Goal: Find specific page/section: Find specific page/section

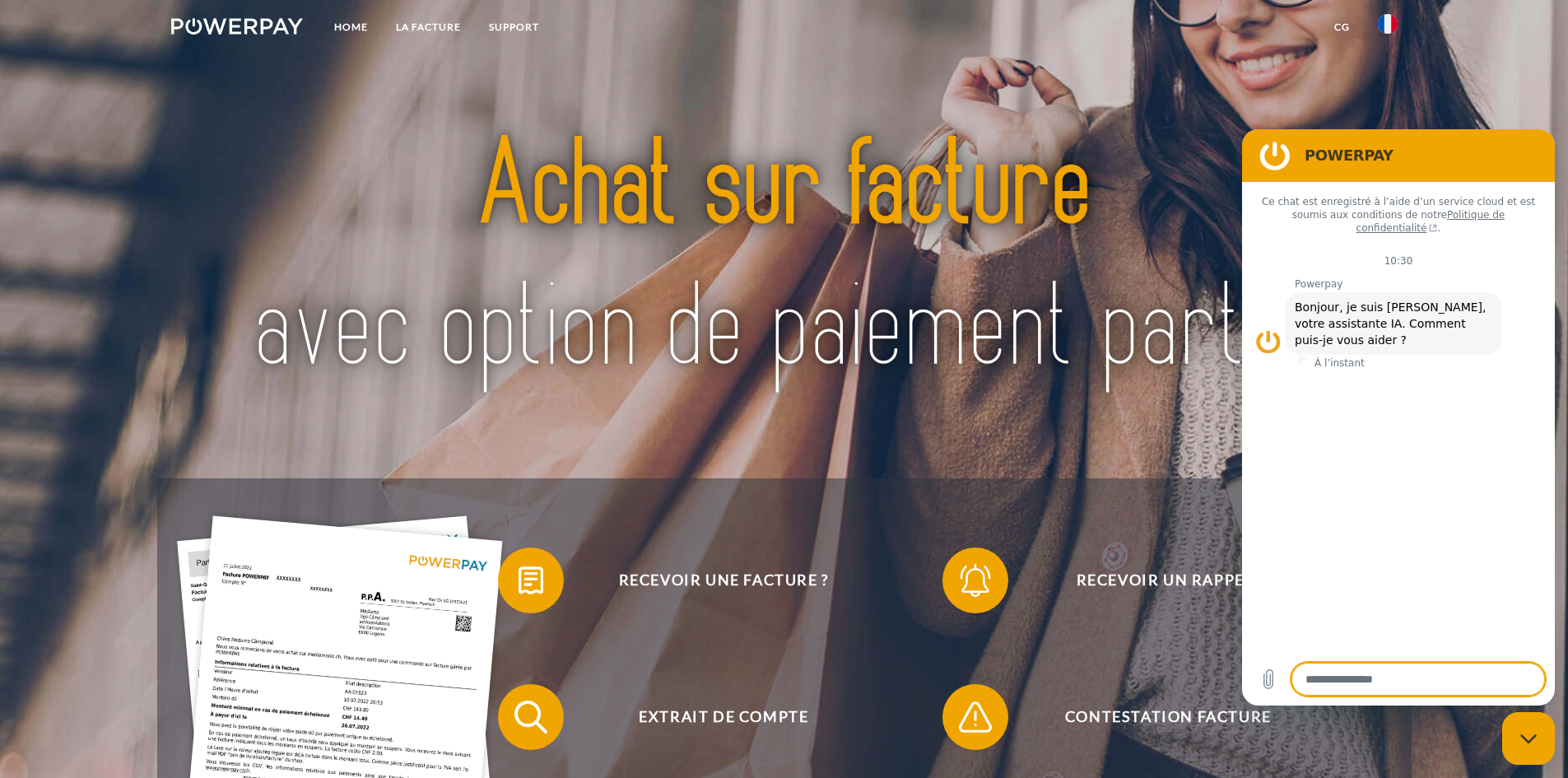
click at [1444, 101] on header "Home LA FACTURE Support" at bounding box center [784, 539] width 1568 height 1078
drag, startPoint x: 1528, startPoint y: 750, endPoint x: 1536, endPoint y: 744, distance: 10.0
click at [1529, 749] on div "Fermer la fenêtre de messagerie" at bounding box center [1528, 738] width 50 height 50
type textarea "*"
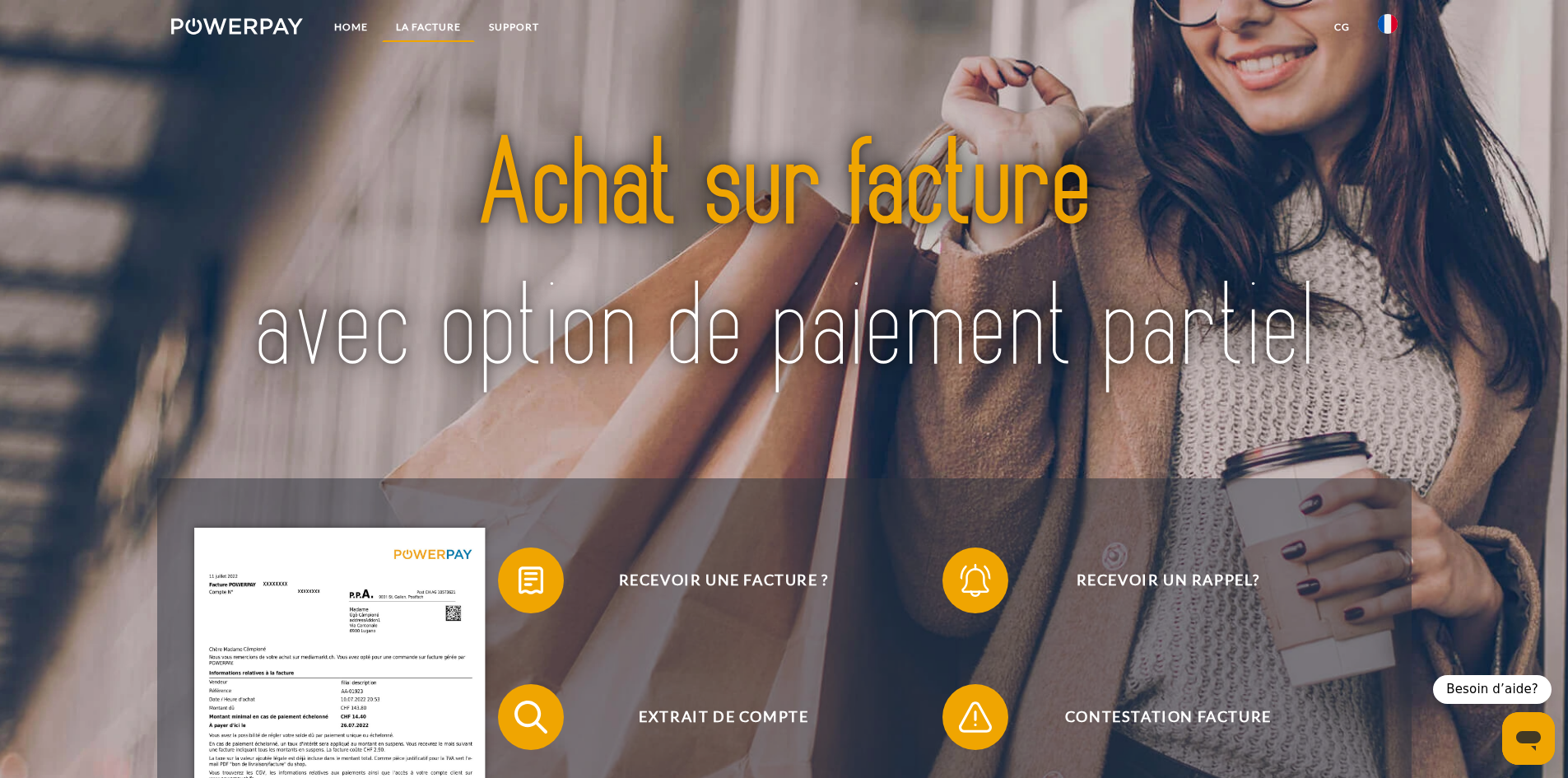
click at [443, 22] on link "LA FACTURE" at bounding box center [428, 27] width 93 height 30
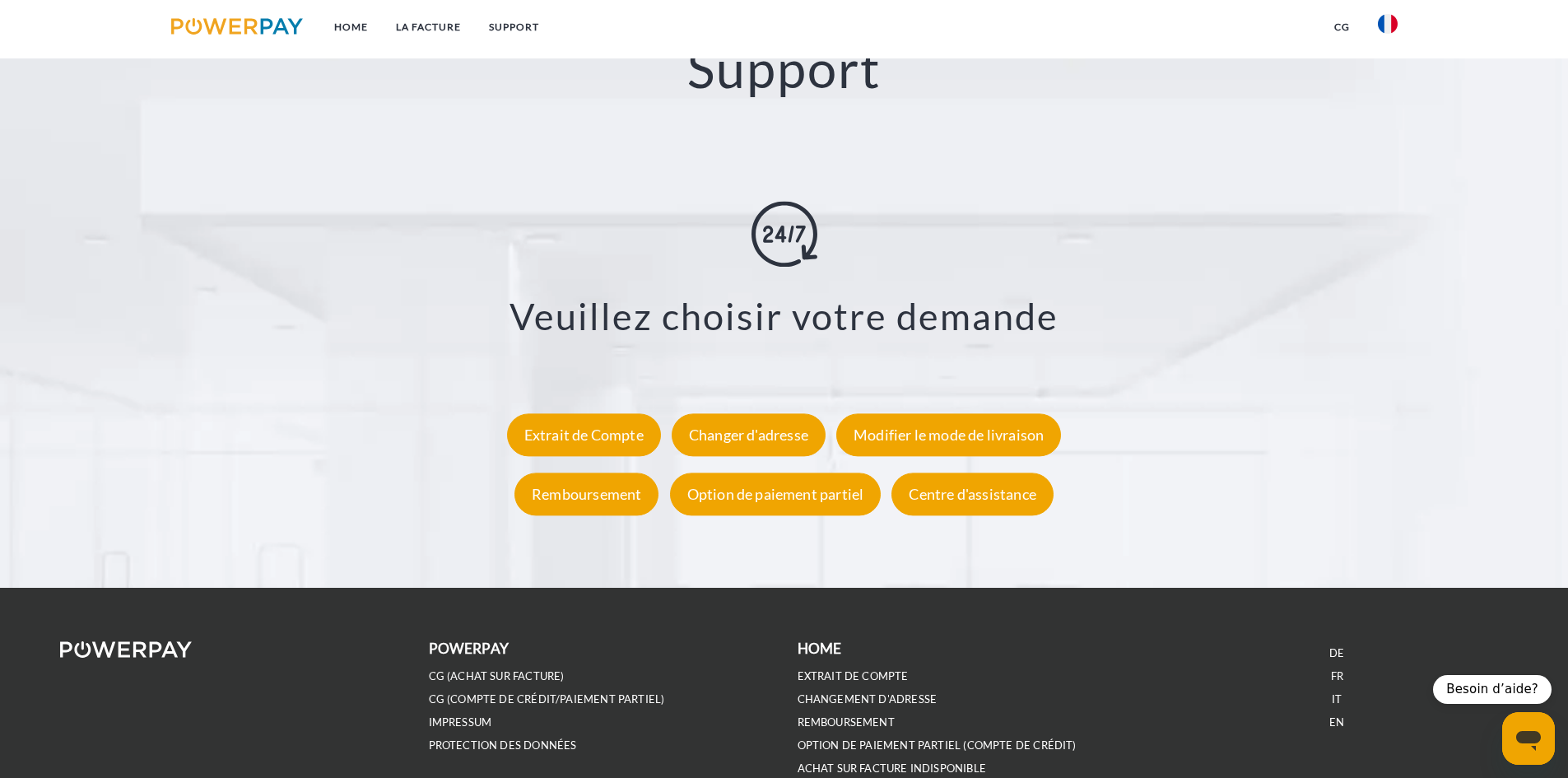
scroll to position [3032, 0]
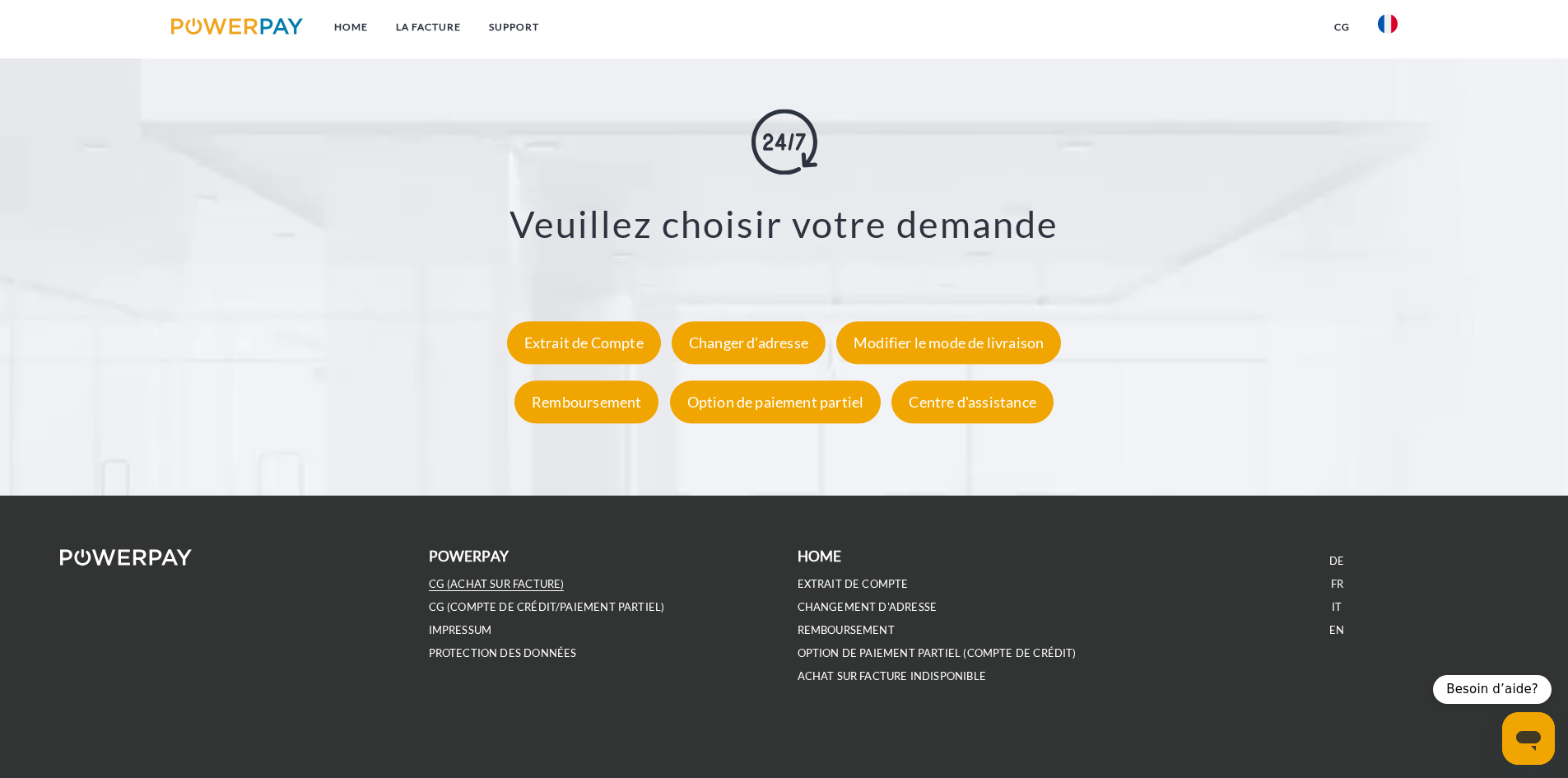
click at [530, 581] on link "CG (achat sur facture)" at bounding box center [497, 583] width 136 height 14
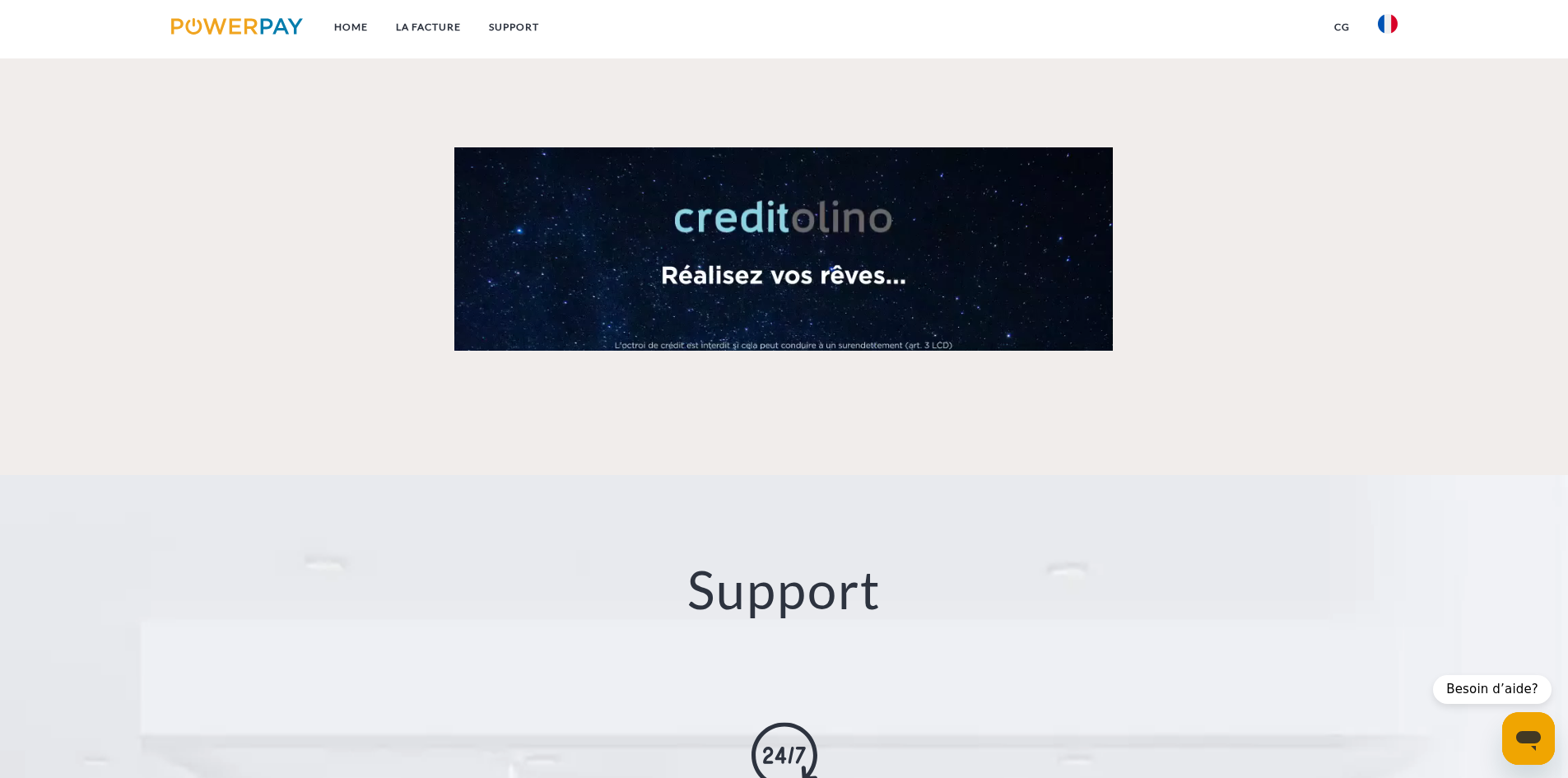
scroll to position [2044, 0]
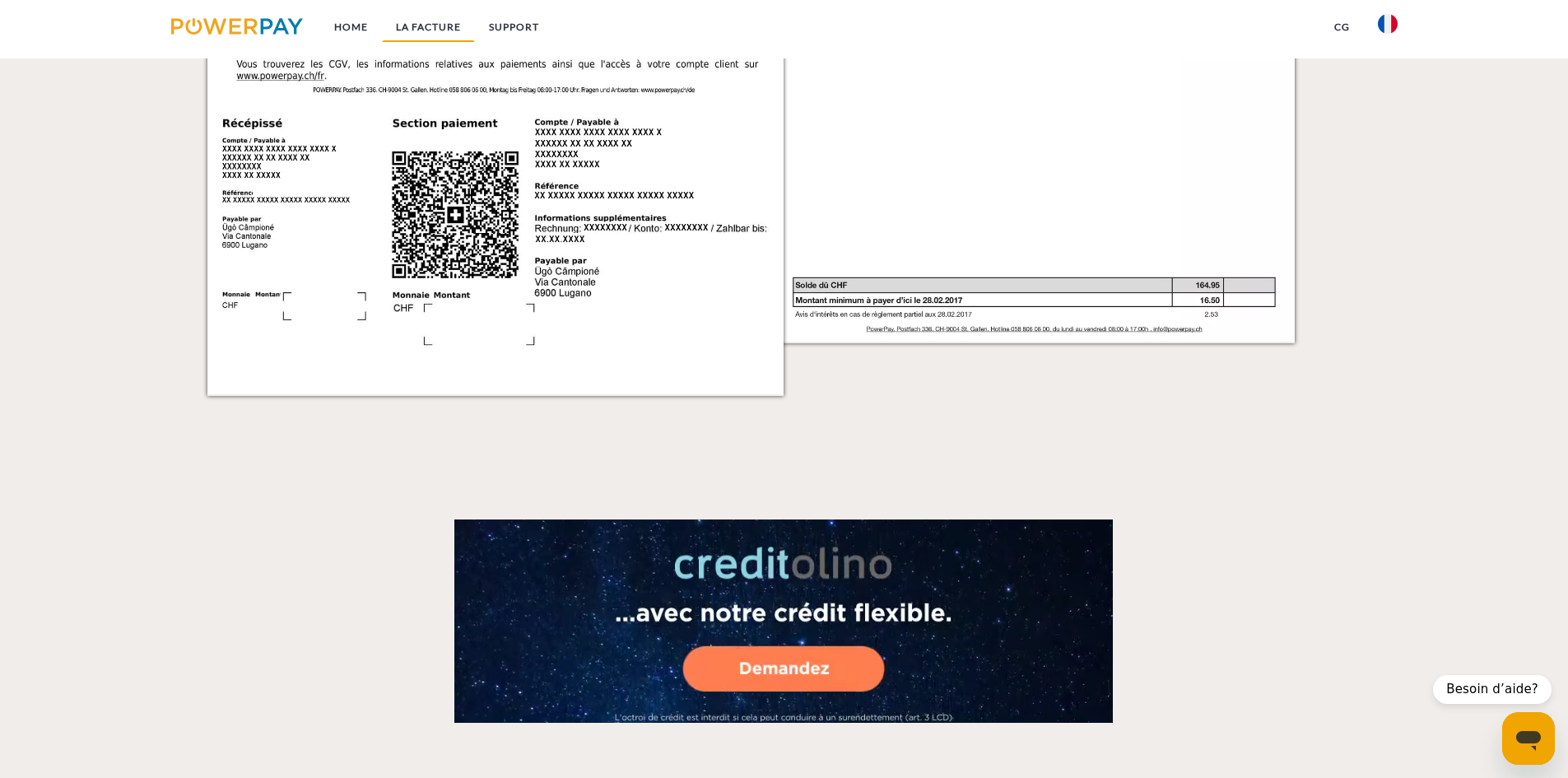
click at [455, 24] on link "LA FACTURE" at bounding box center [428, 27] width 93 height 30
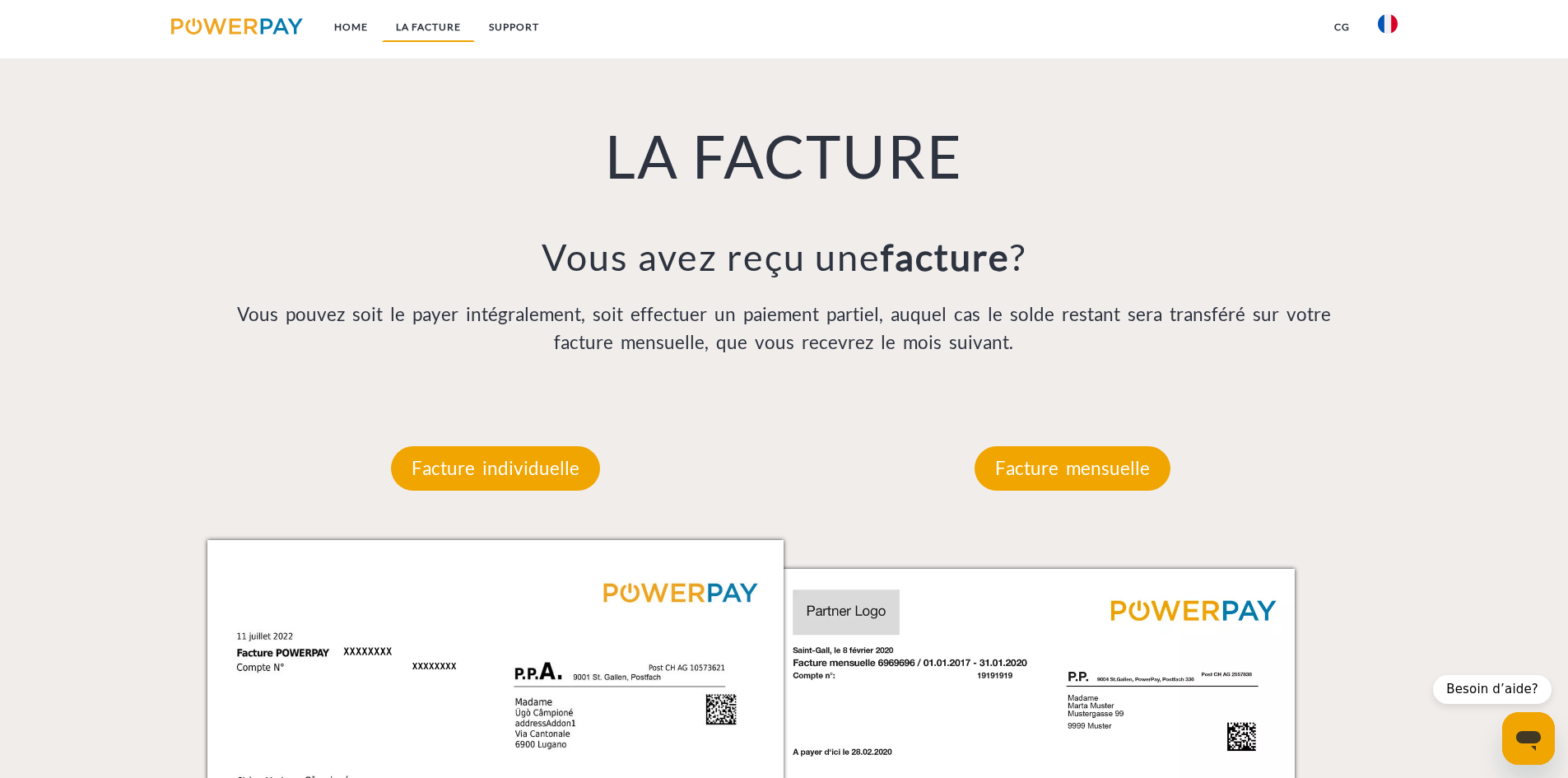
scroll to position [1081, 0]
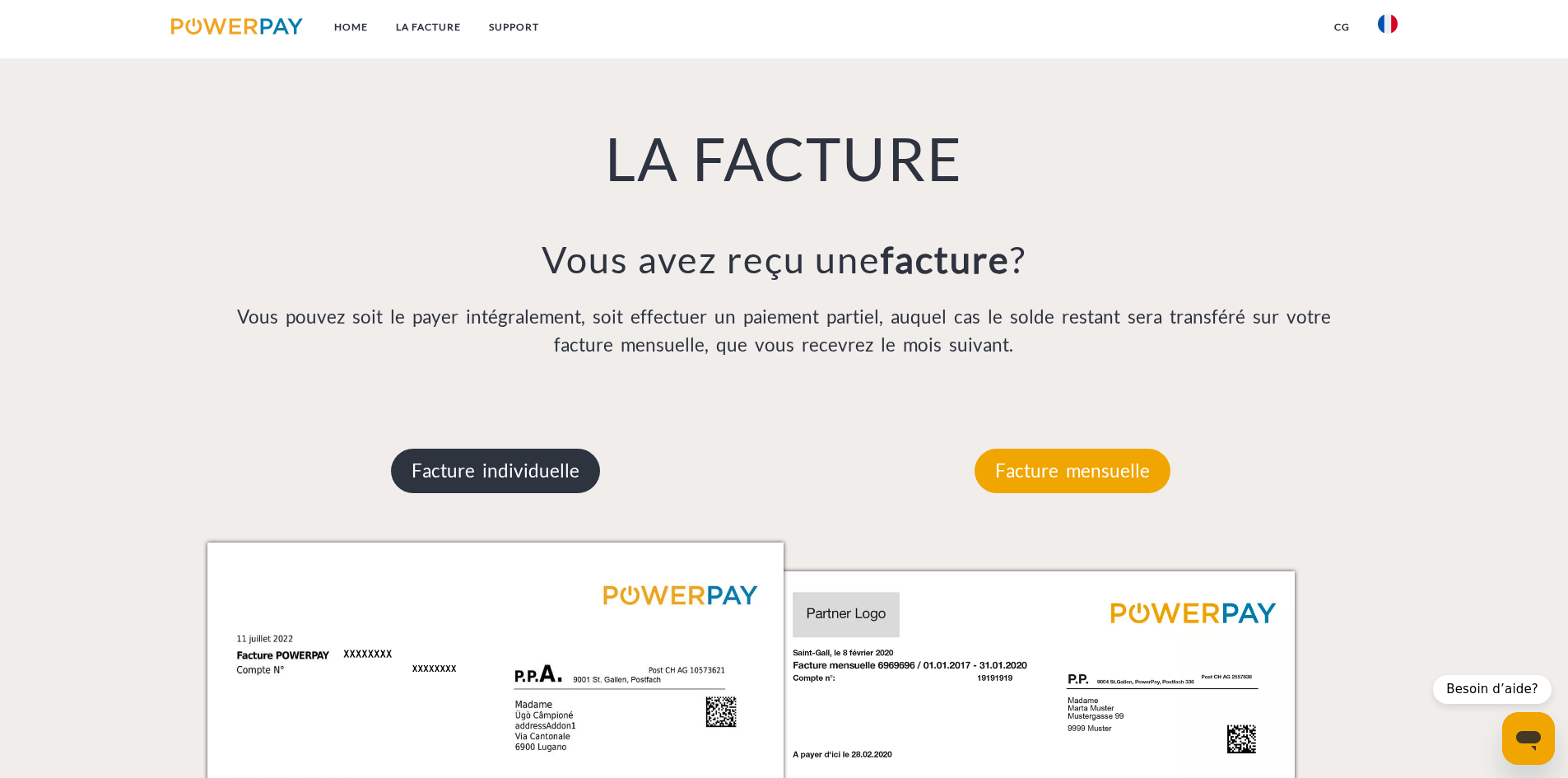
click at [539, 467] on p "Facture individuelle" at bounding box center [495, 470] width 209 height 44
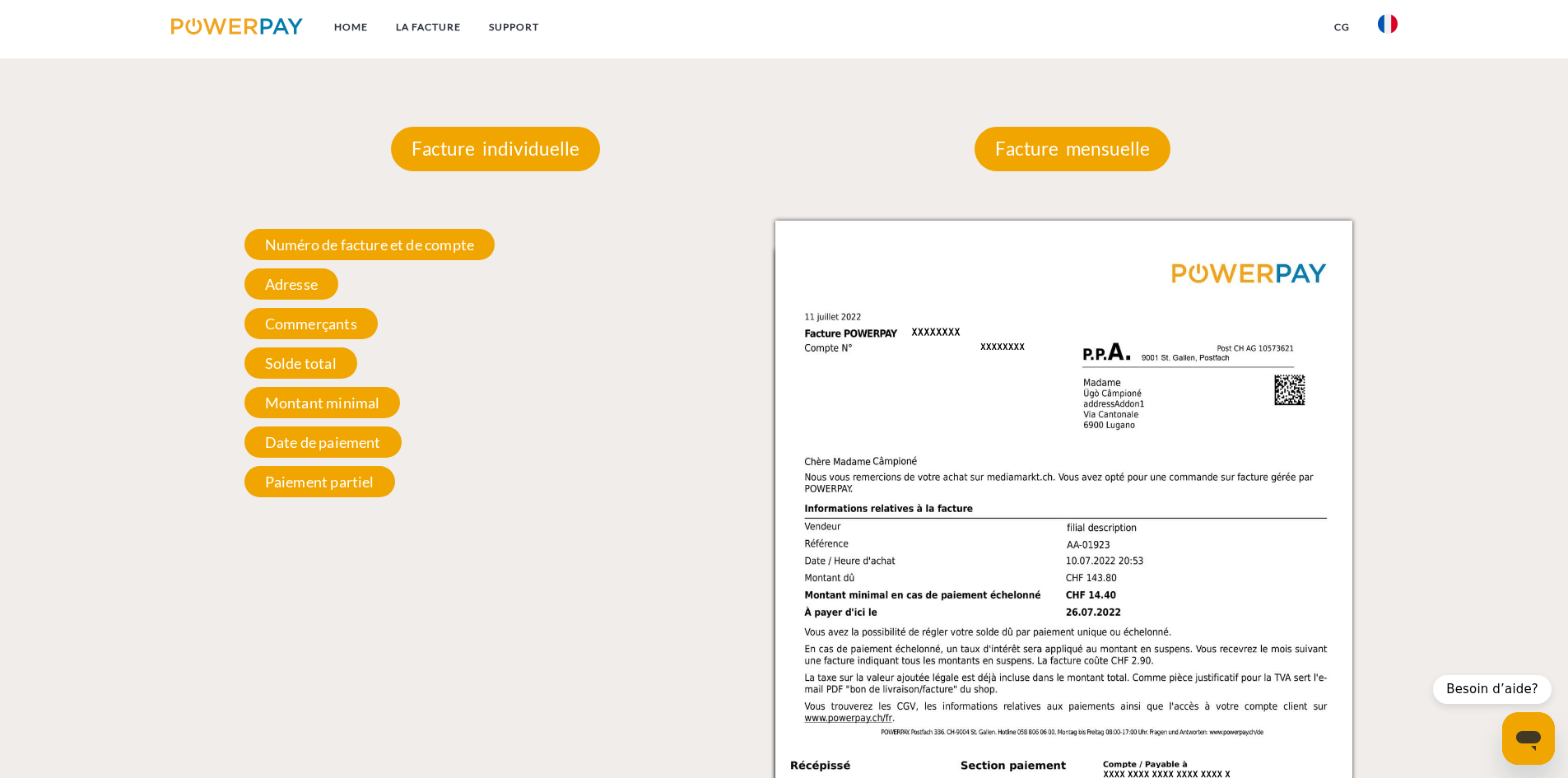
scroll to position [1409, 0]
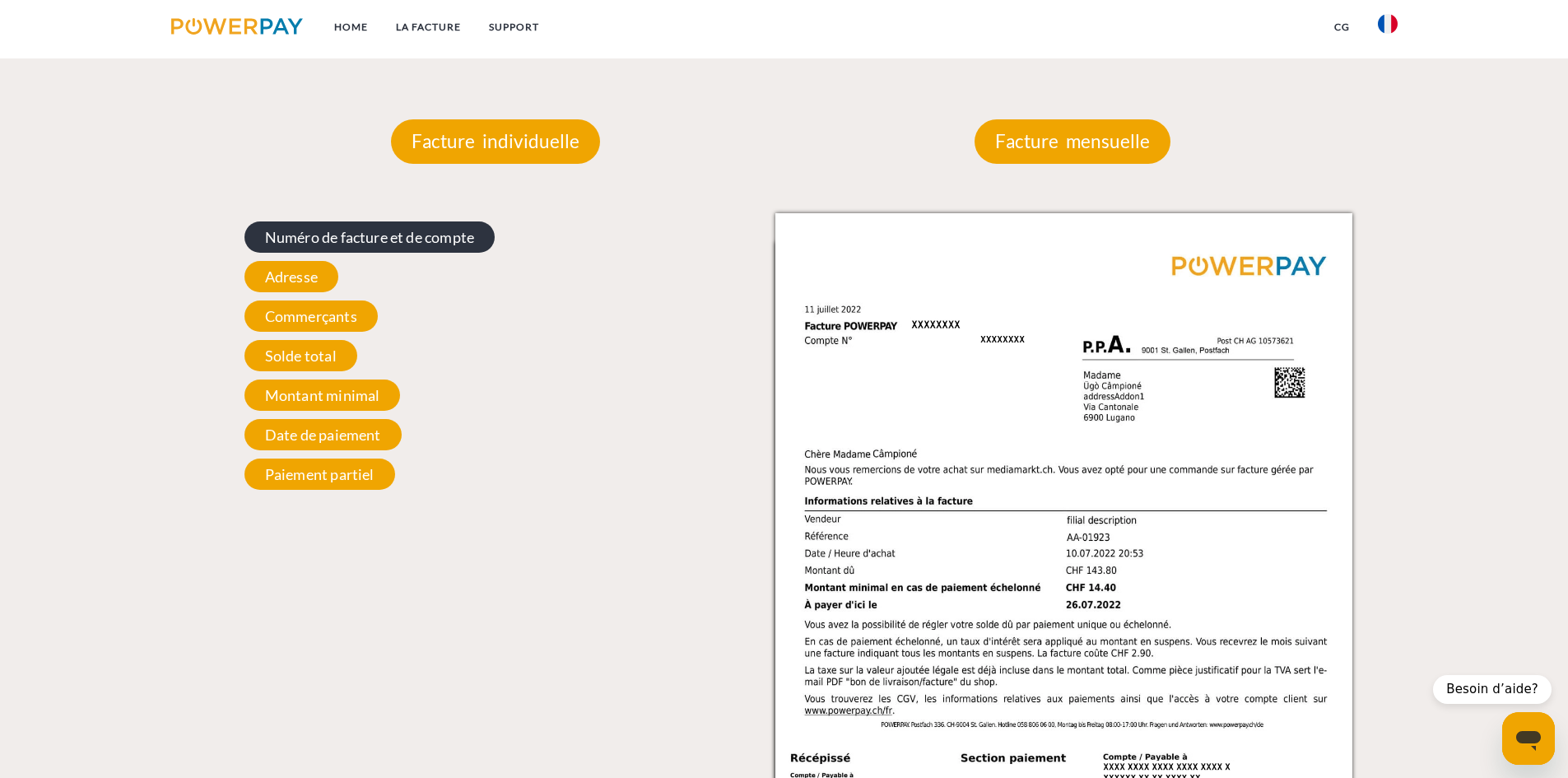
click at [439, 245] on span "Numéro de facture et de compte" at bounding box center [369, 237] width 250 height 32
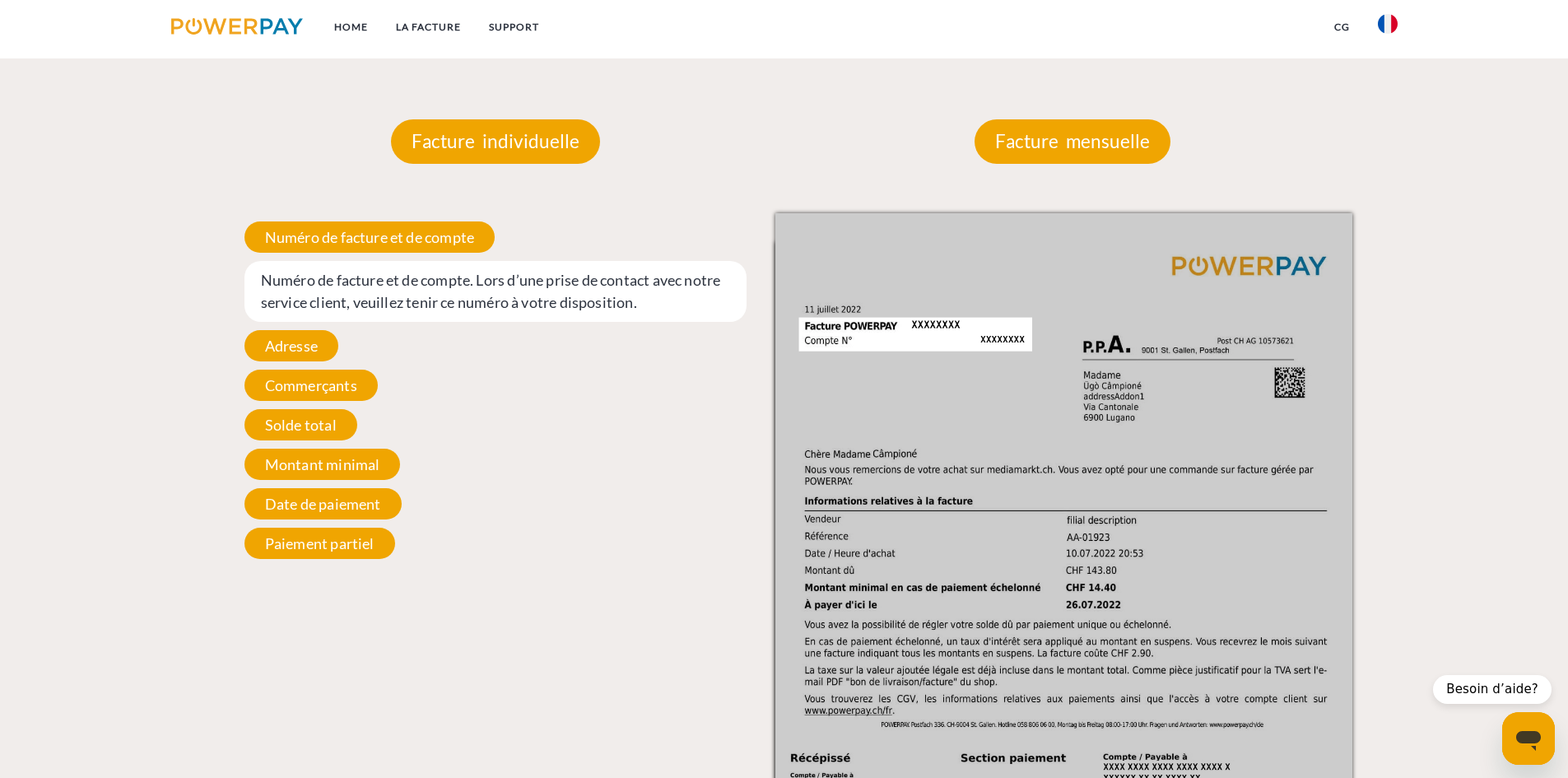
click at [412, 287] on span "Numéro de facture et de compte. Lors d’une prise de contact avec notre service …" at bounding box center [495, 291] width 502 height 61
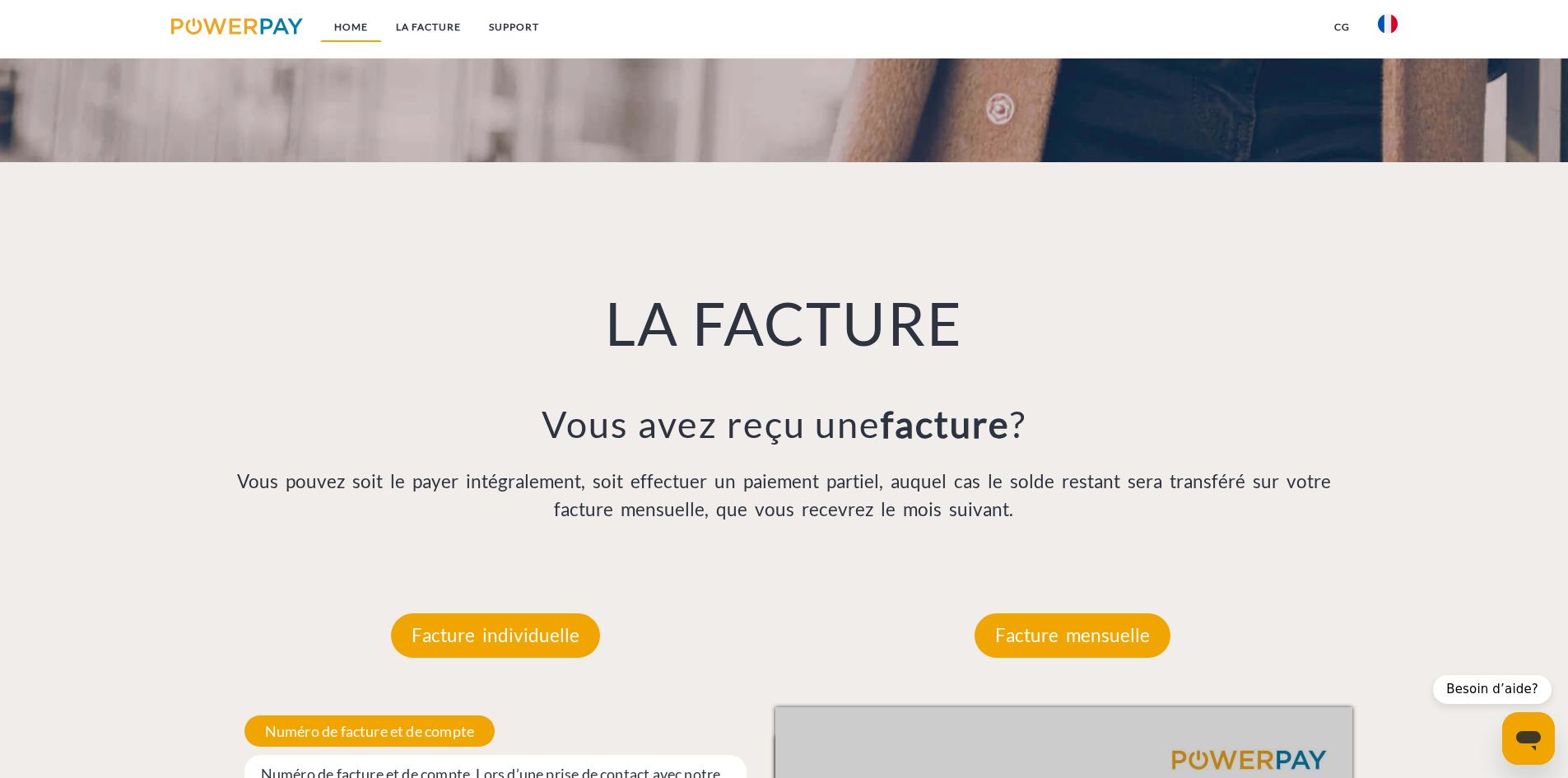
click at [354, 24] on link "Home" at bounding box center [351, 27] width 62 height 30
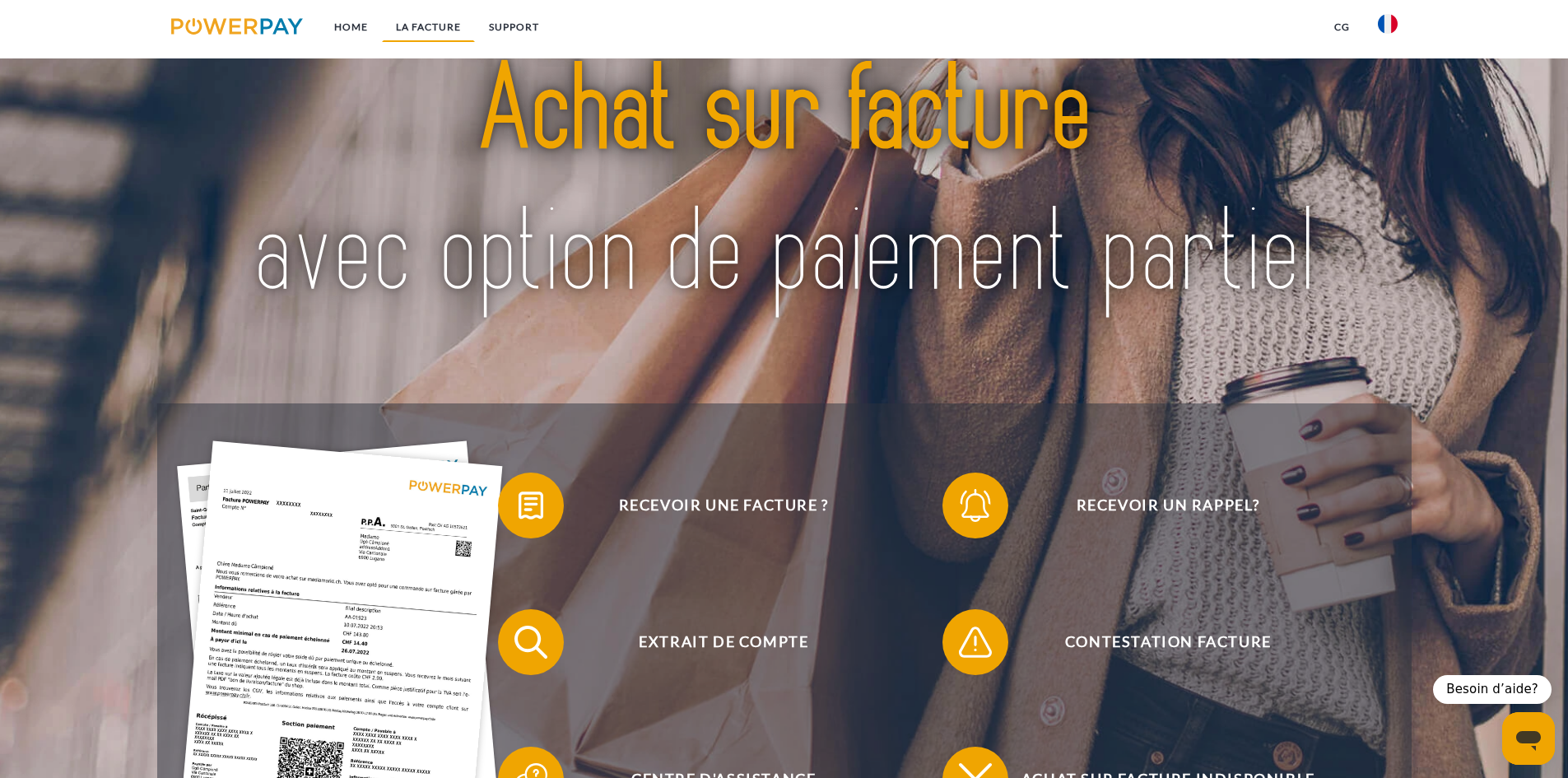
click at [451, 26] on link "LA FACTURE" at bounding box center [428, 27] width 93 height 30
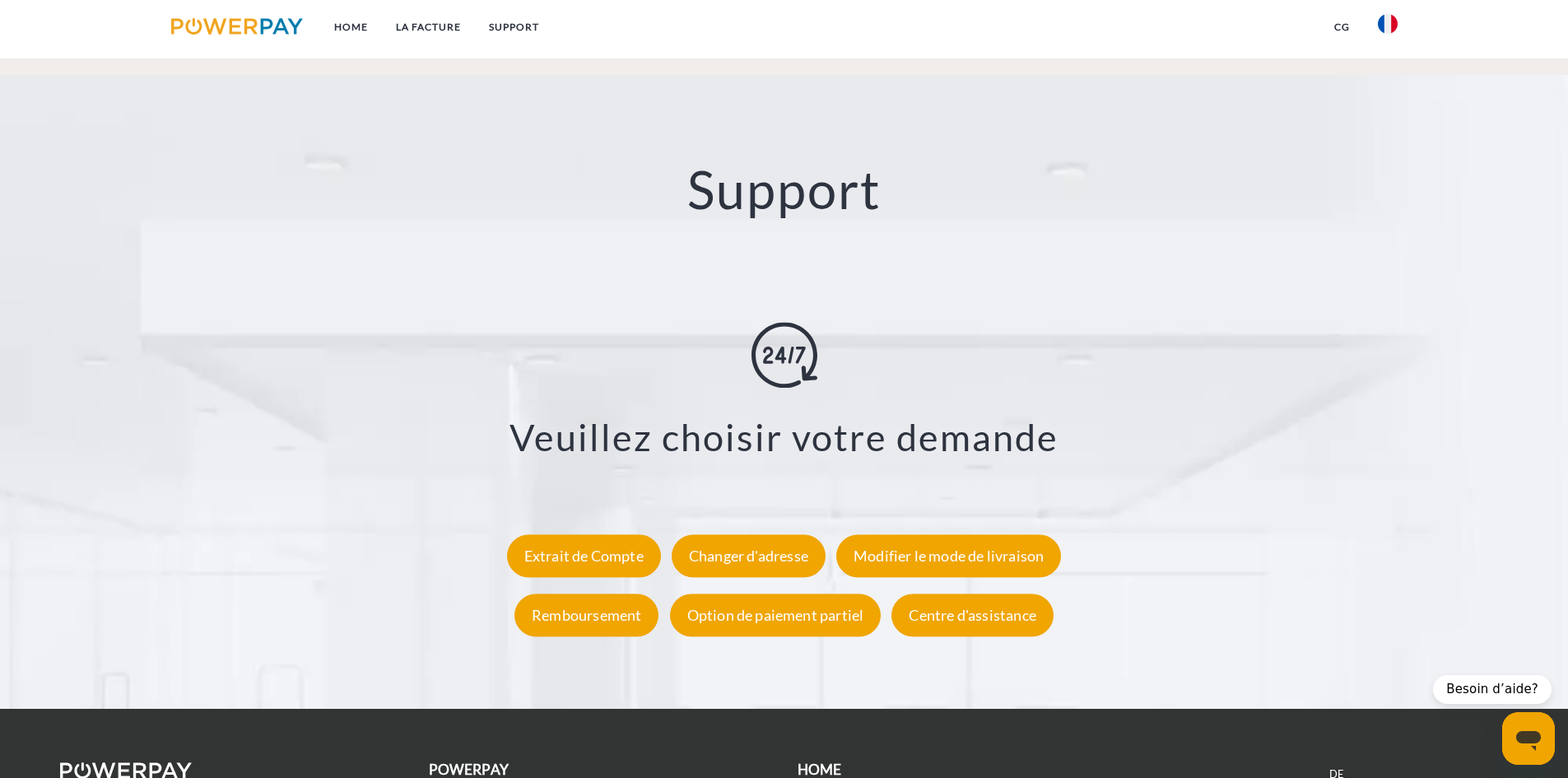
scroll to position [3032, 0]
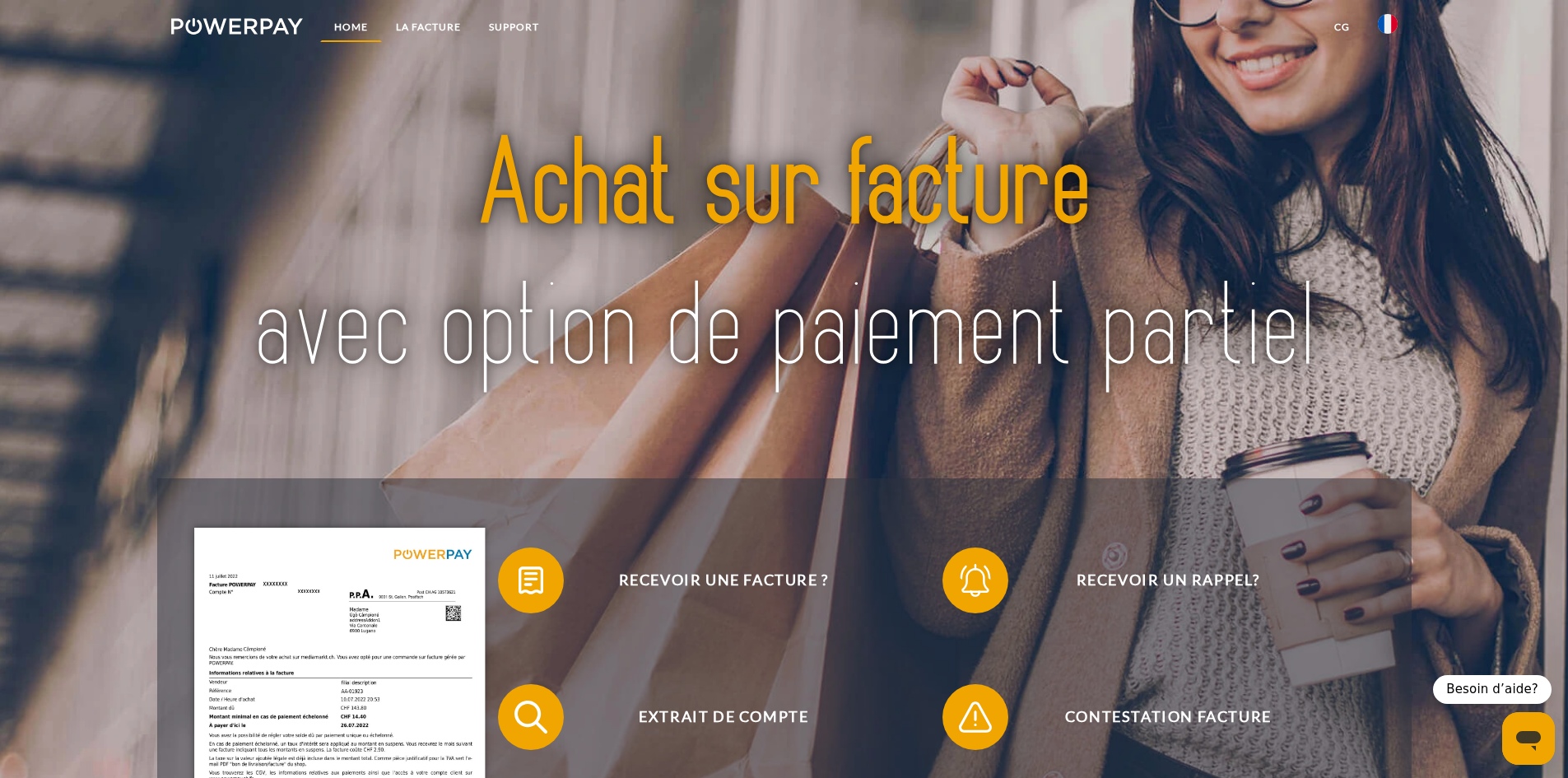
click at [377, 25] on link "Home" at bounding box center [351, 27] width 62 height 30
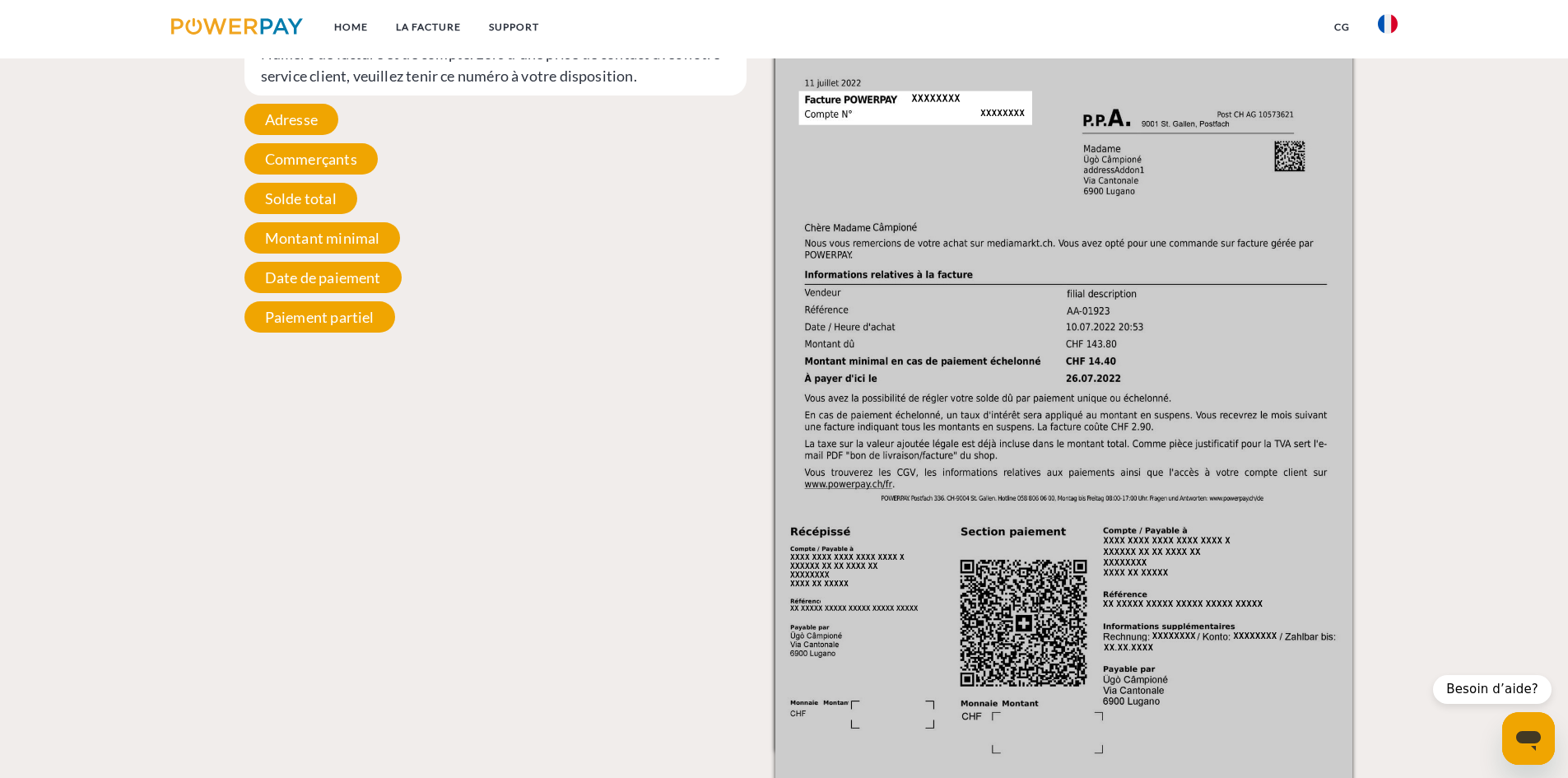
scroll to position [1739, 0]
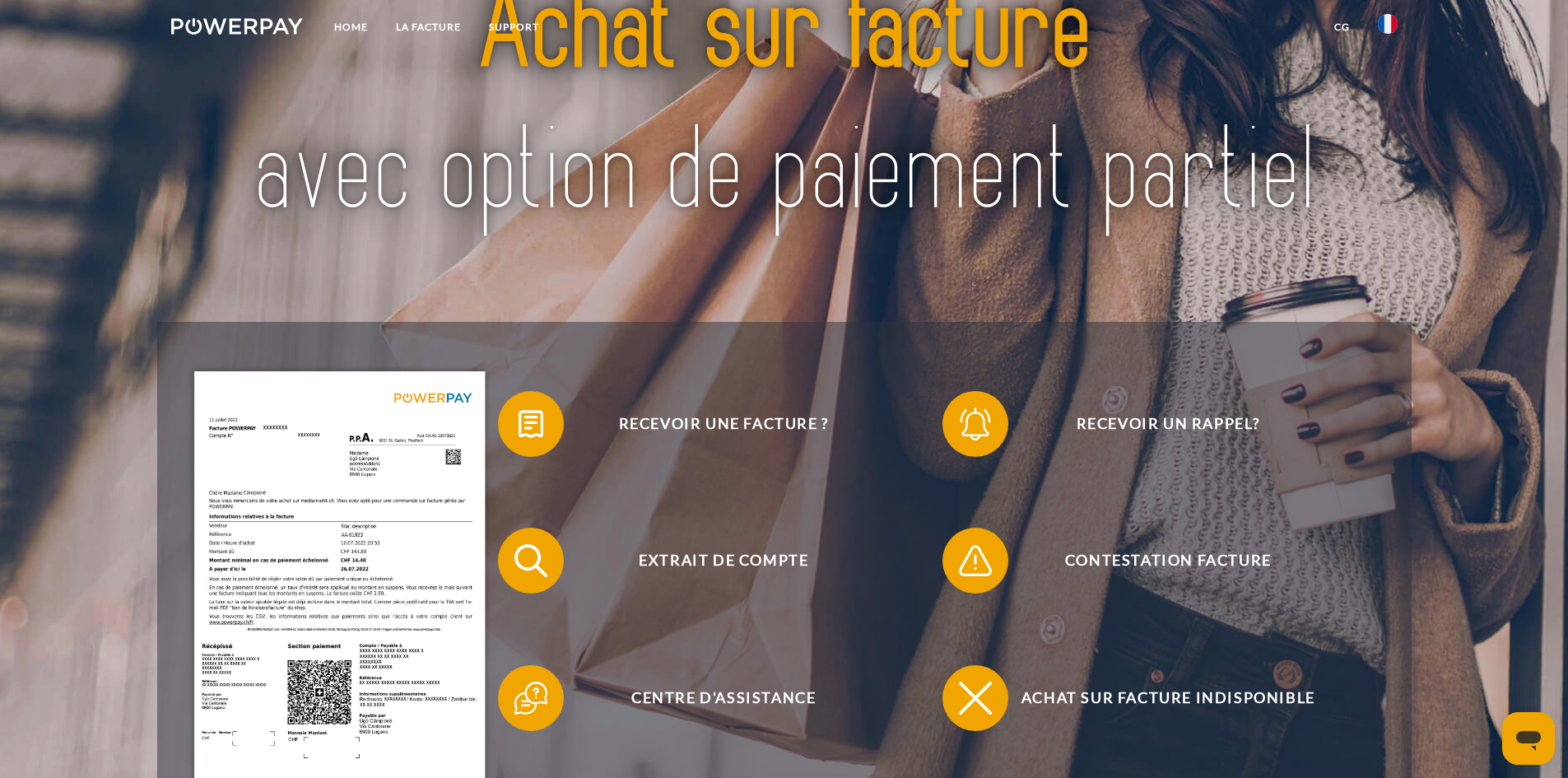
scroll to position [330, 0]
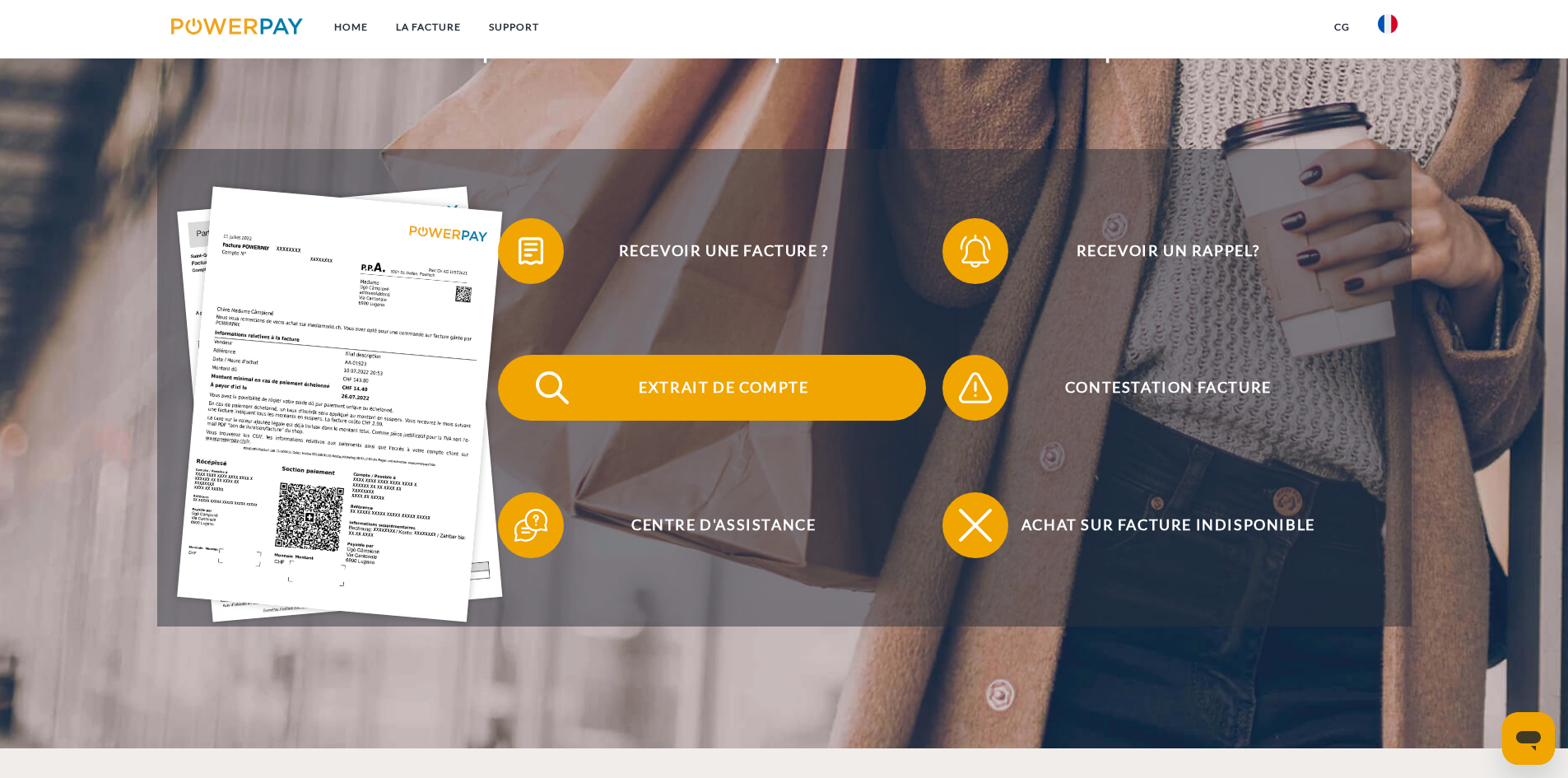
click at [655, 403] on span "Extrait de compte" at bounding box center [722, 388] width 403 height 66
